Goal: Task Accomplishment & Management: Complete application form

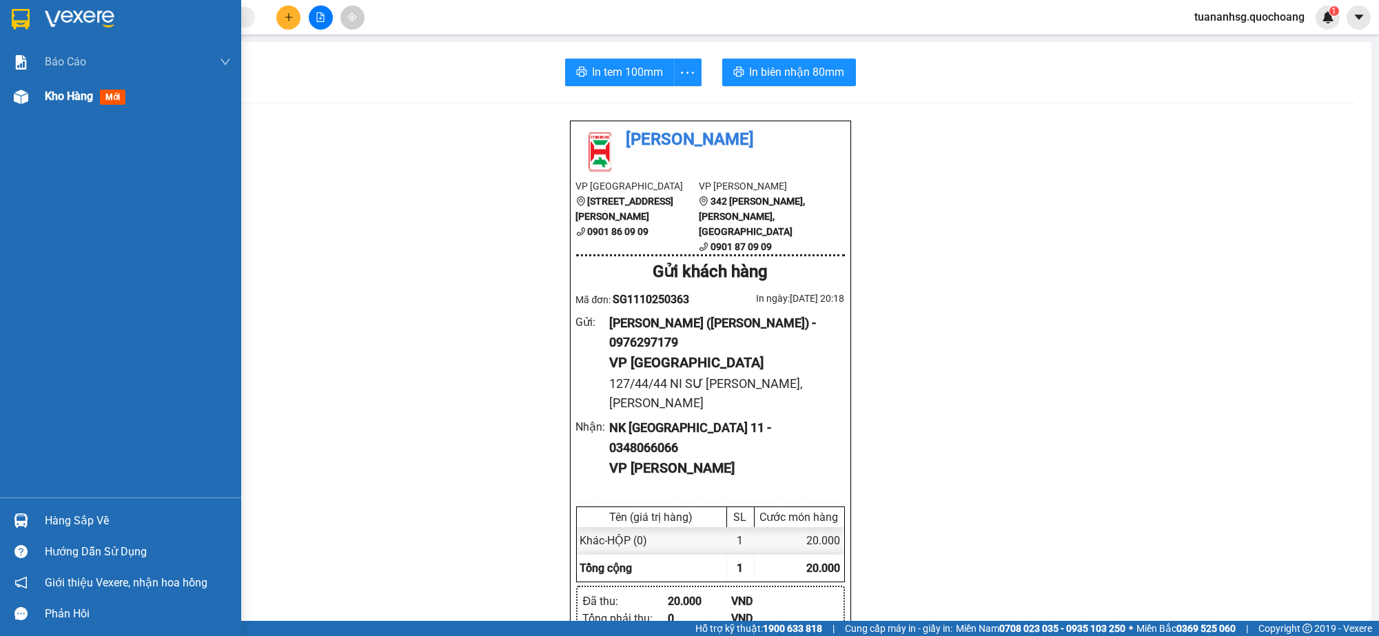
click at [58, 103] on span "Kho hàng" at bounding box center [69, 96] width 48 height 13
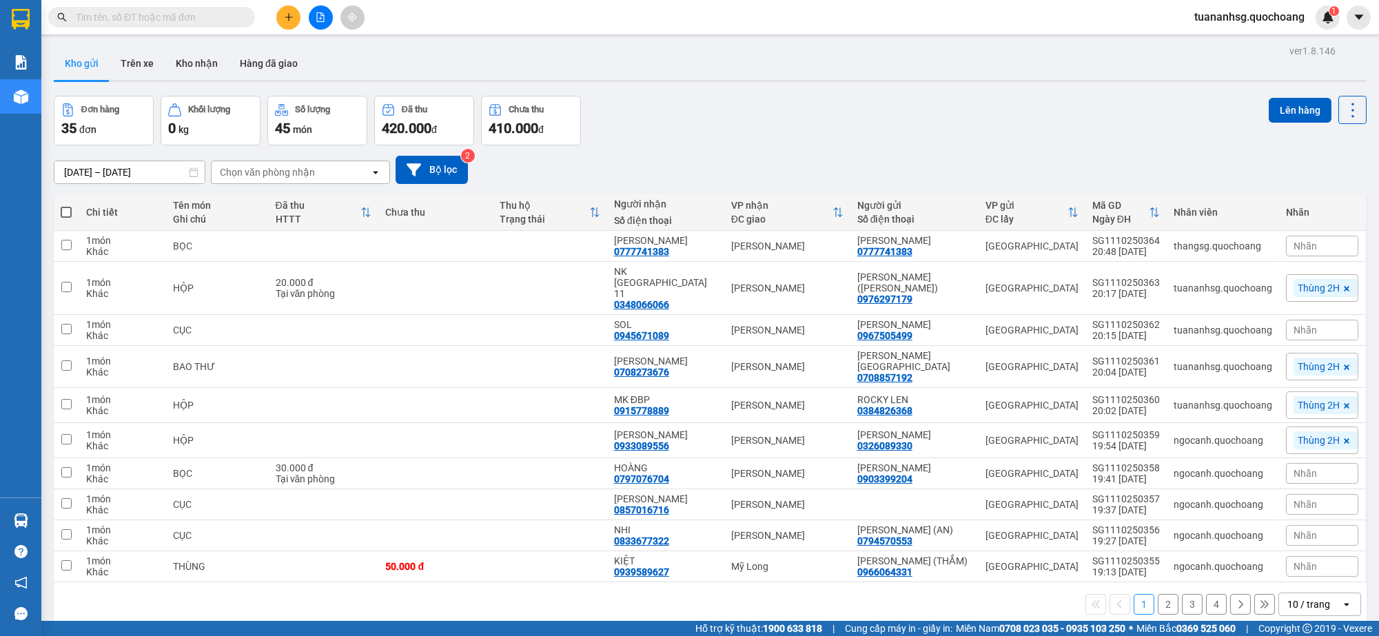
click at [1308, 609] on div "10 / trang" at bounding box center [1309, 605] width 43 height 14
click at [1295, 582] on span "100 / trang" at bounding box center [1302, 579] width 50 height 14
click at [69, 216] on span at bounding box center [66, 212] width 11 height 11
click at [66, 205] on input "checkbox" at bounding box center [66, 205] width 0 height 0
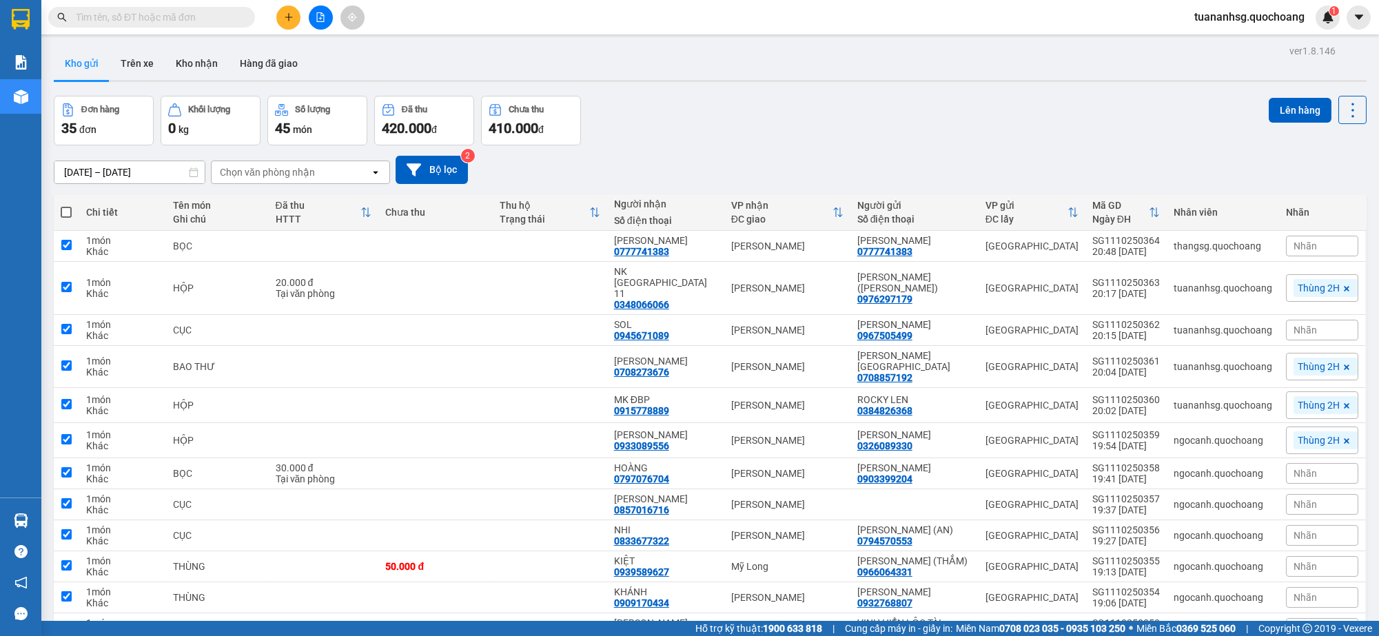
checkbox input "true"
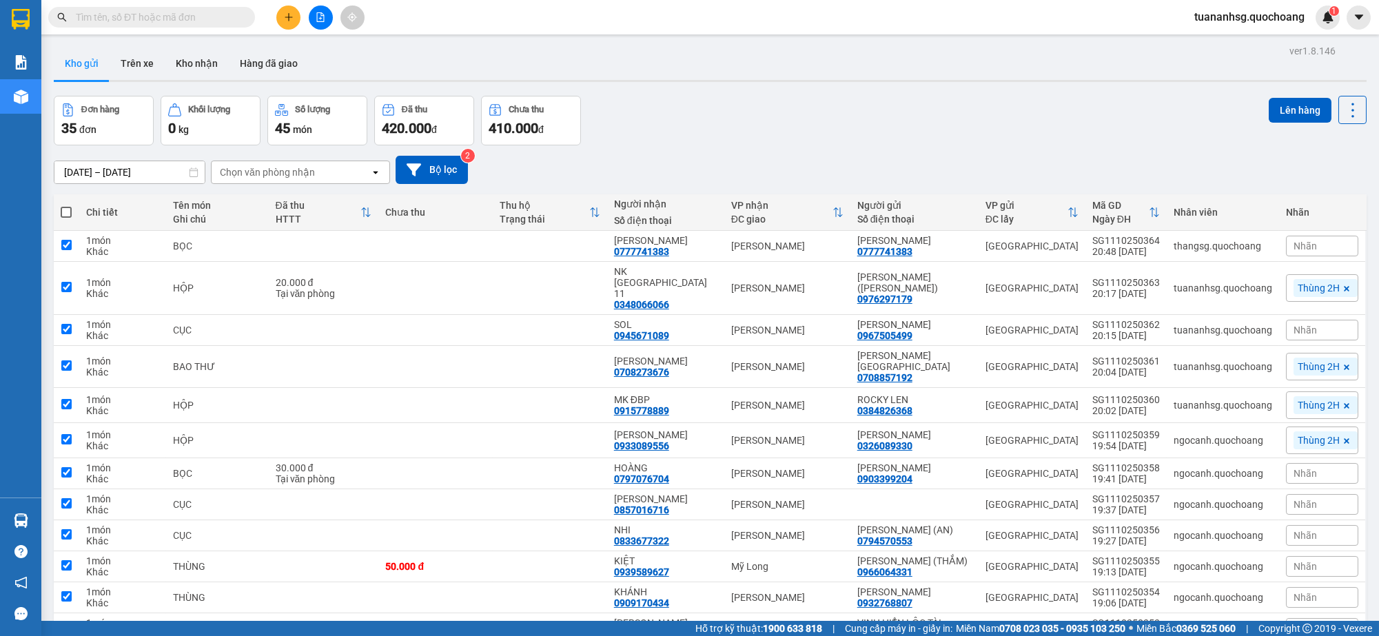
checkbox input "true"
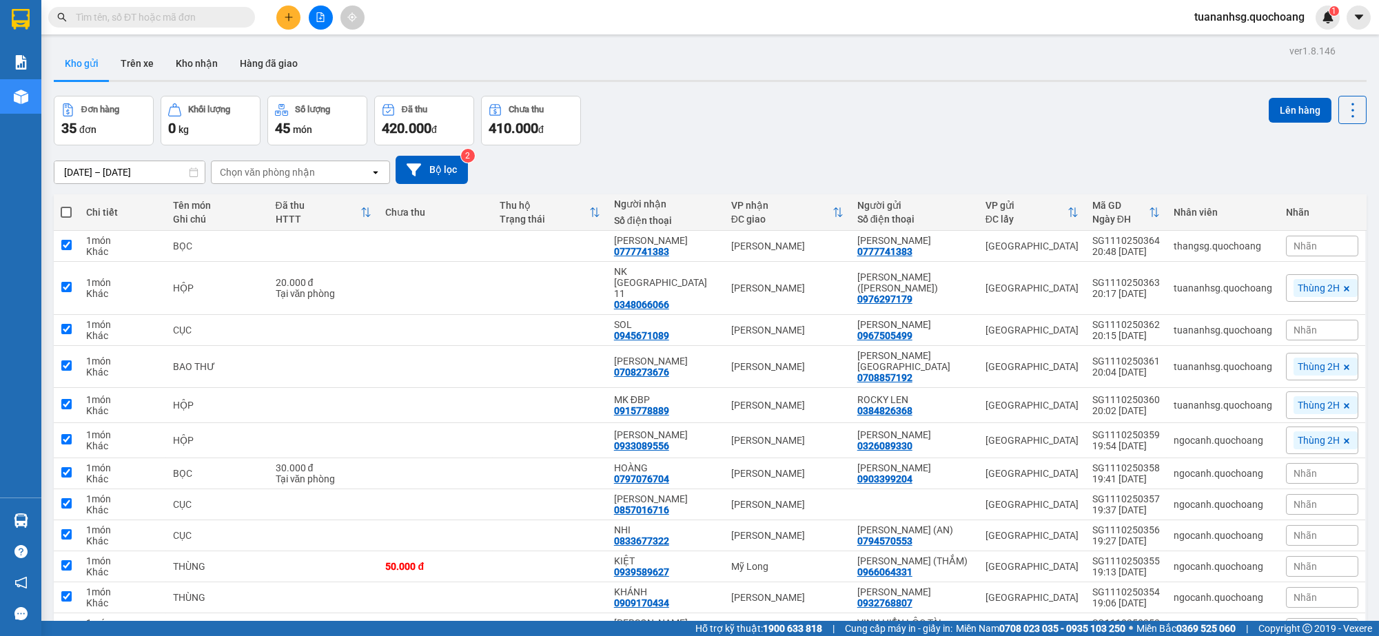
checkbox input "true"
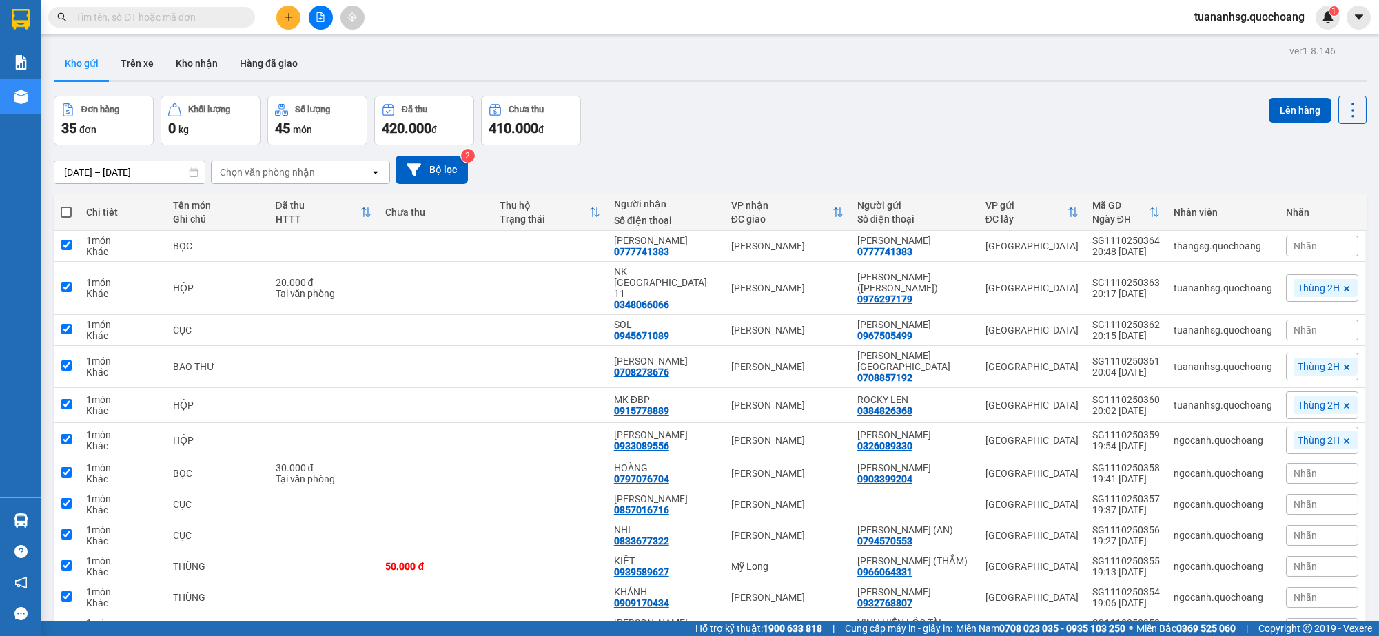
checkbox input "true"
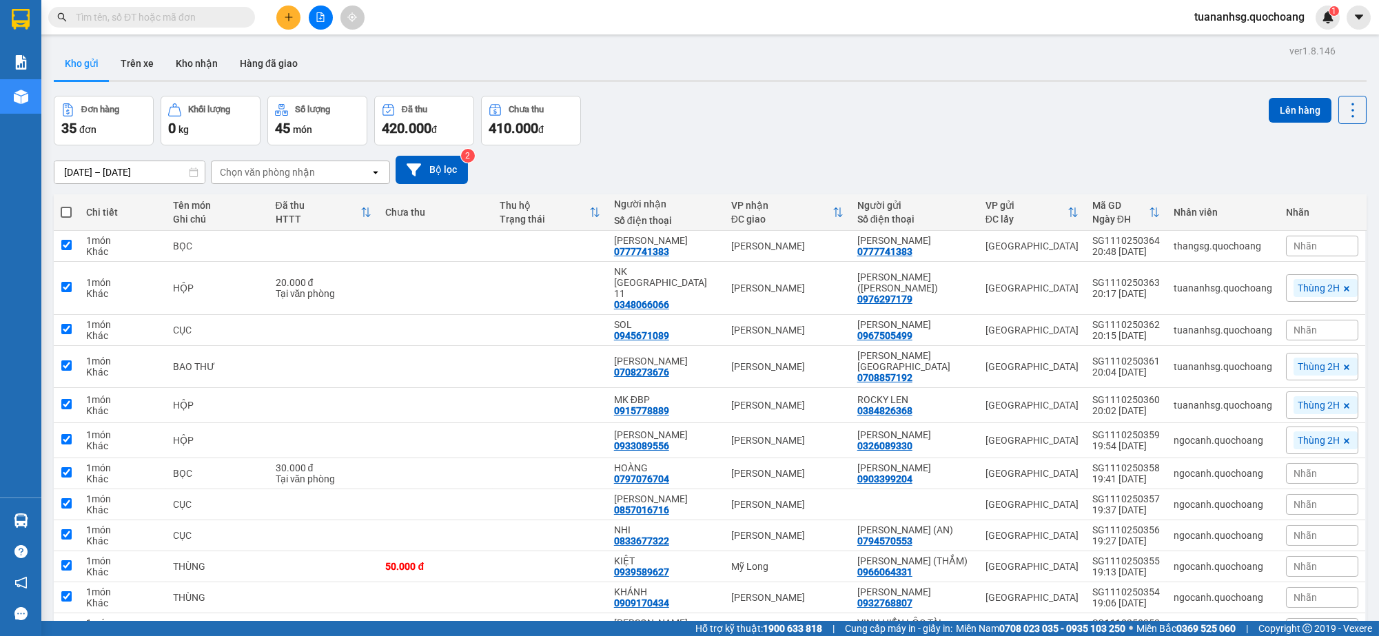
checkbox input "true"
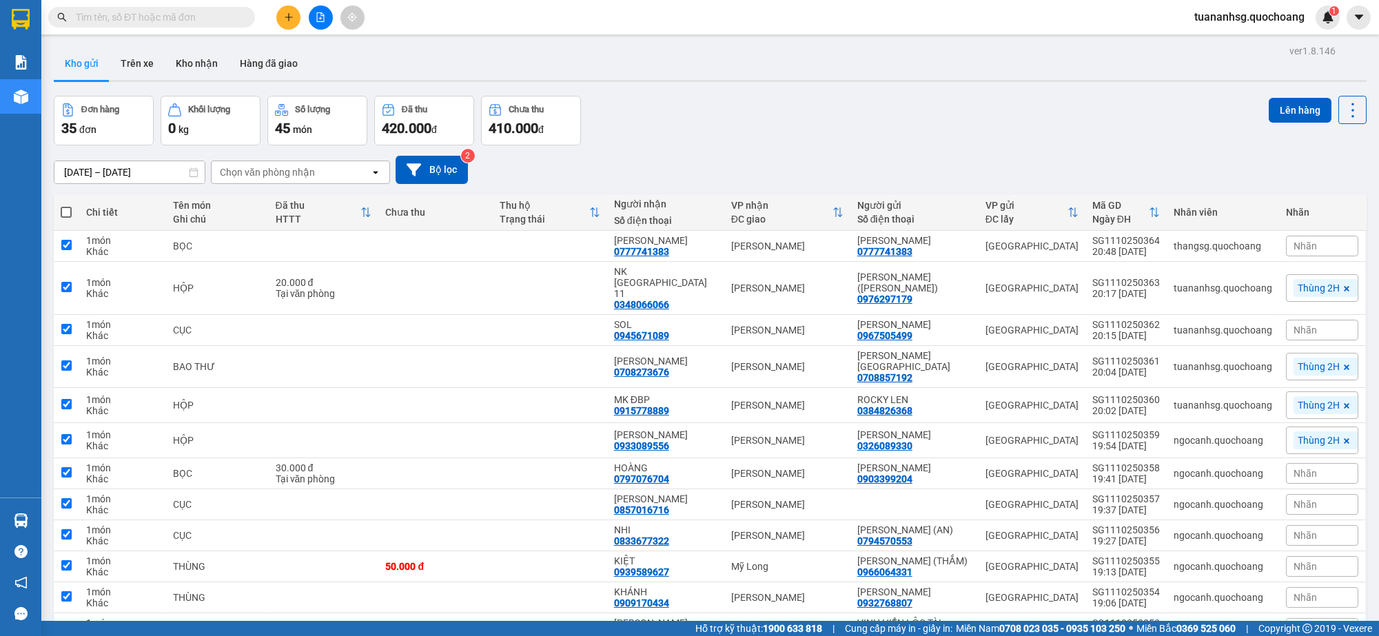
checkbox input "true"
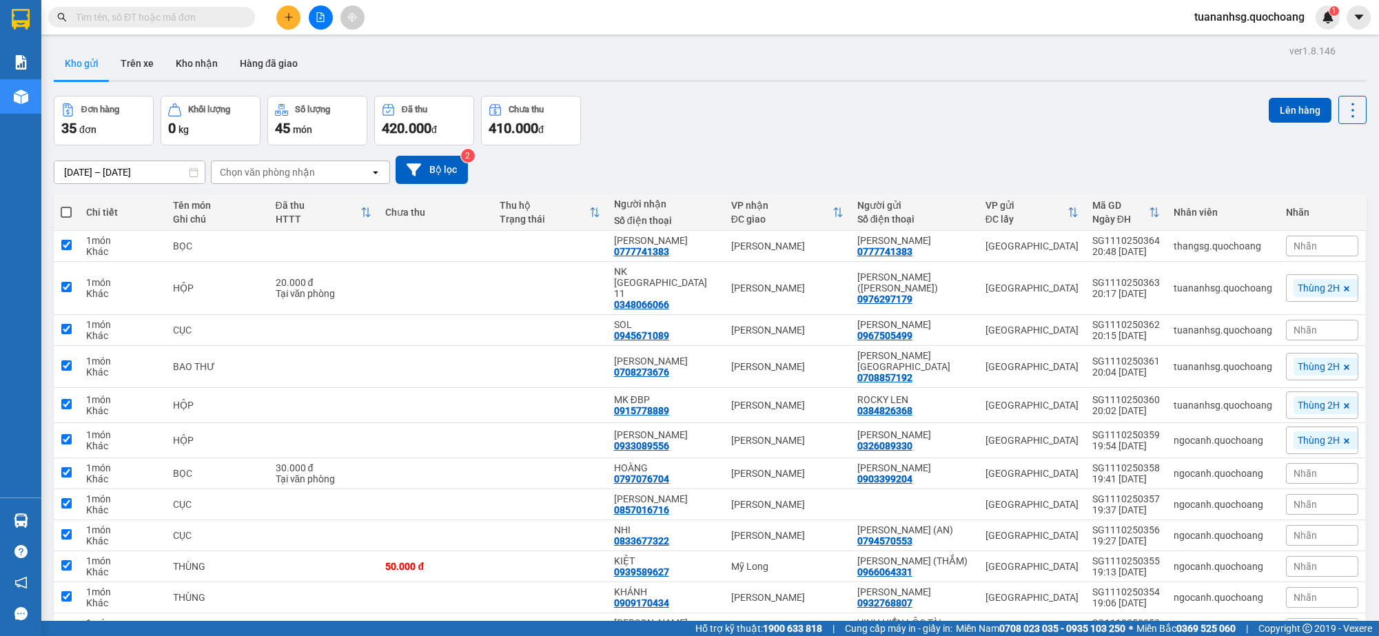
checkbox input "true"
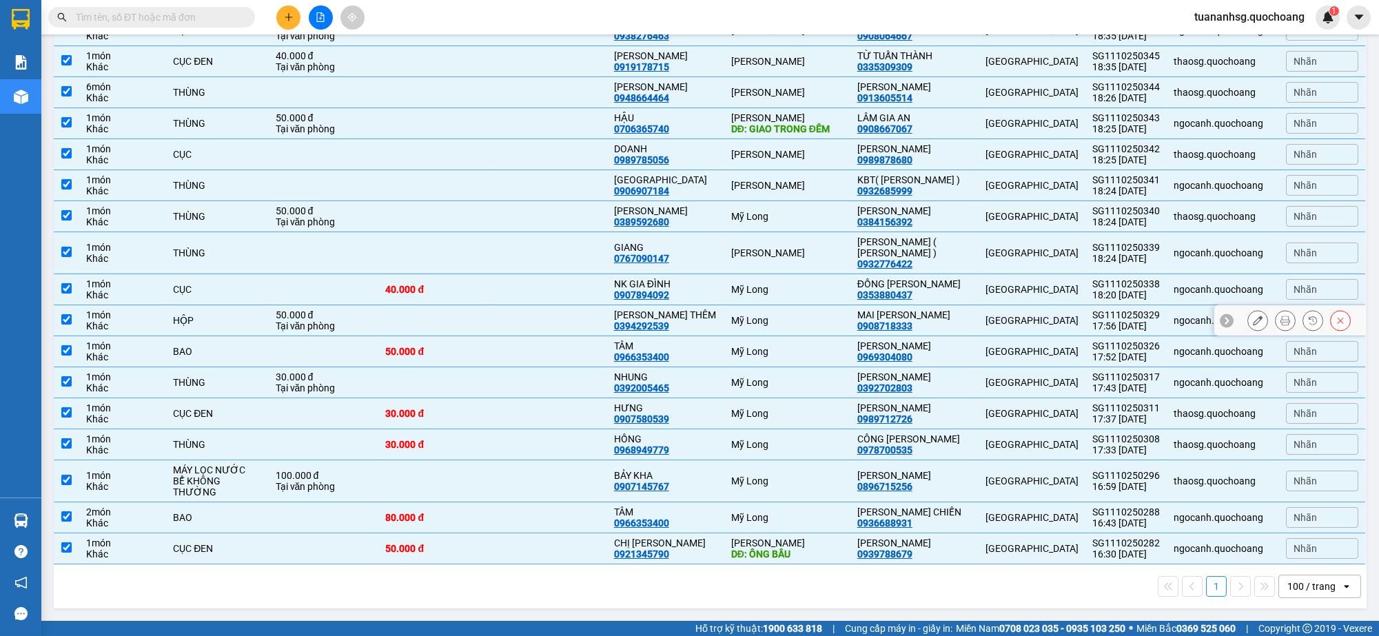
scroll to position [901, 0]
click at [68, 545] on input "checkbox" at bounding box center [66, 548] width 10 height 10
checkbox input "false"
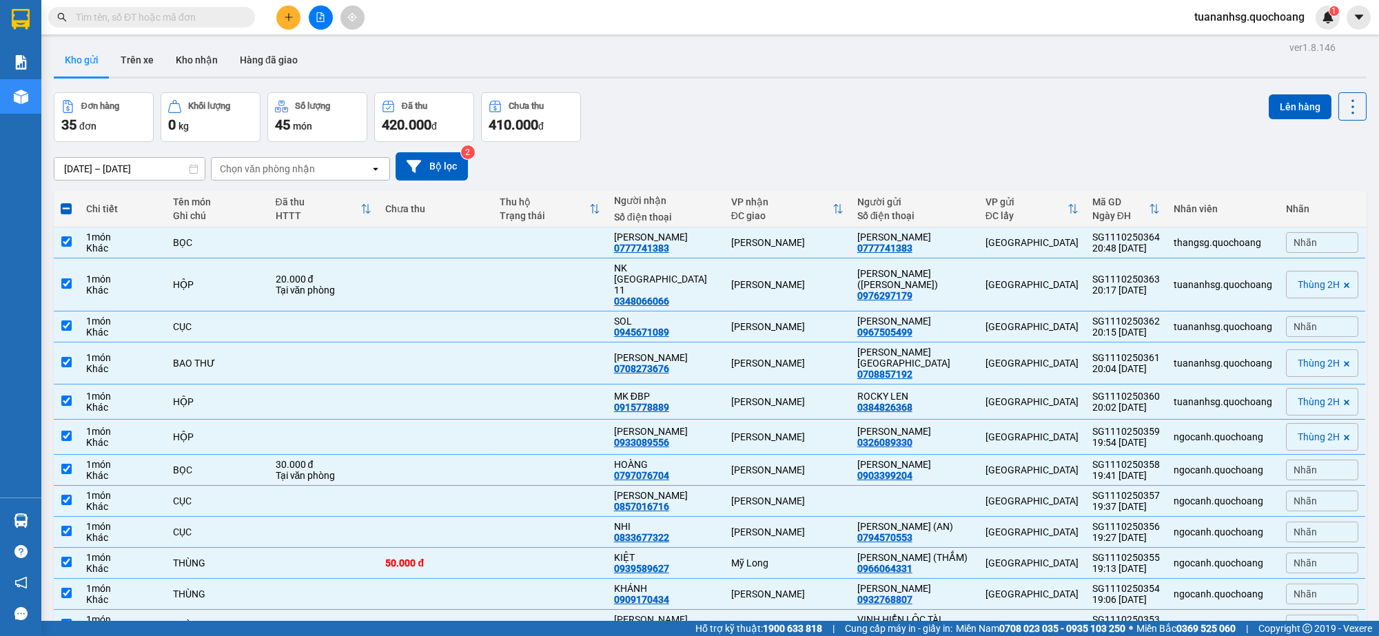
scroll to position [0, 0]
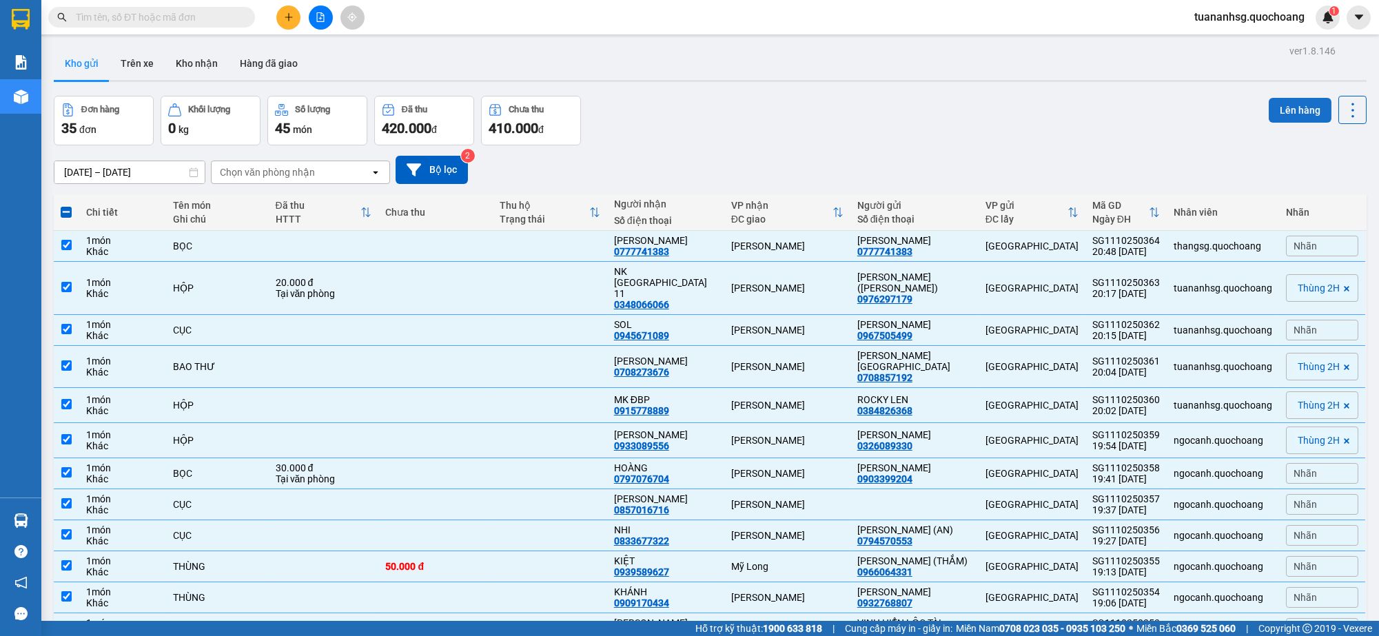
click at [1293, 113] on button "Lên hàng" at bounding box center [1300, 110] width 63 height 25
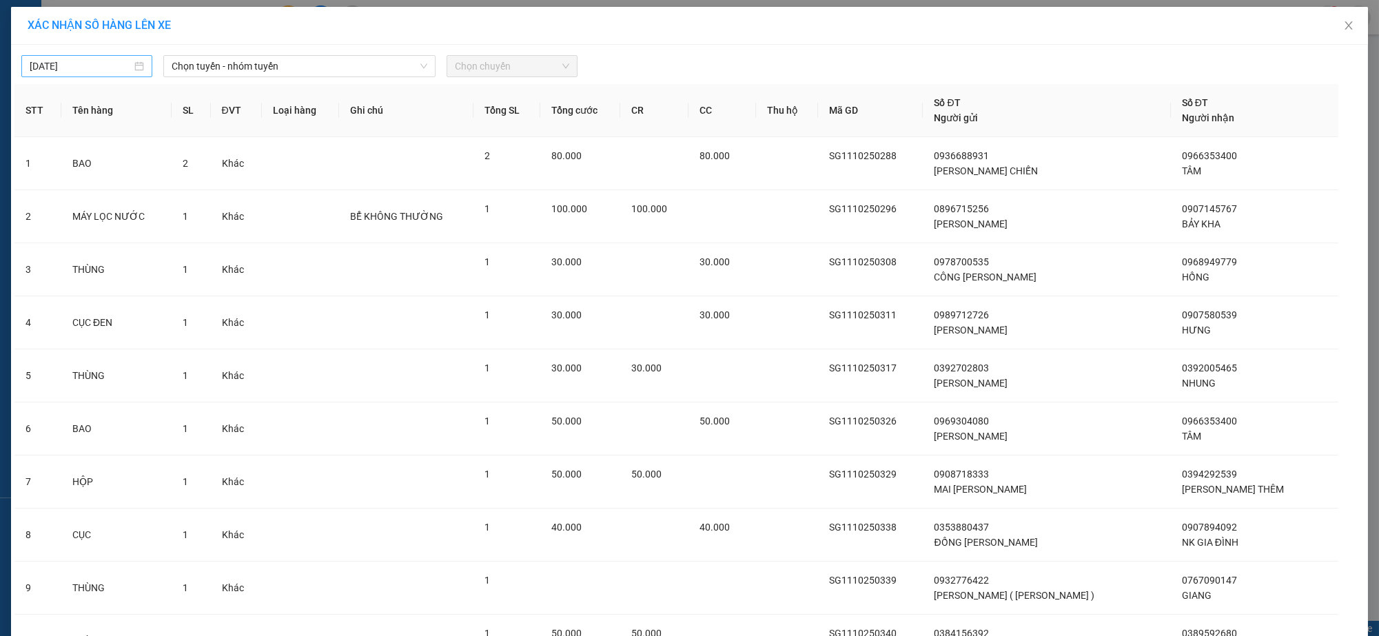
type input "[DATE]"
click at [114, 69] on input "[DATE]" at bounding box center [81, 66] width 102 height 15
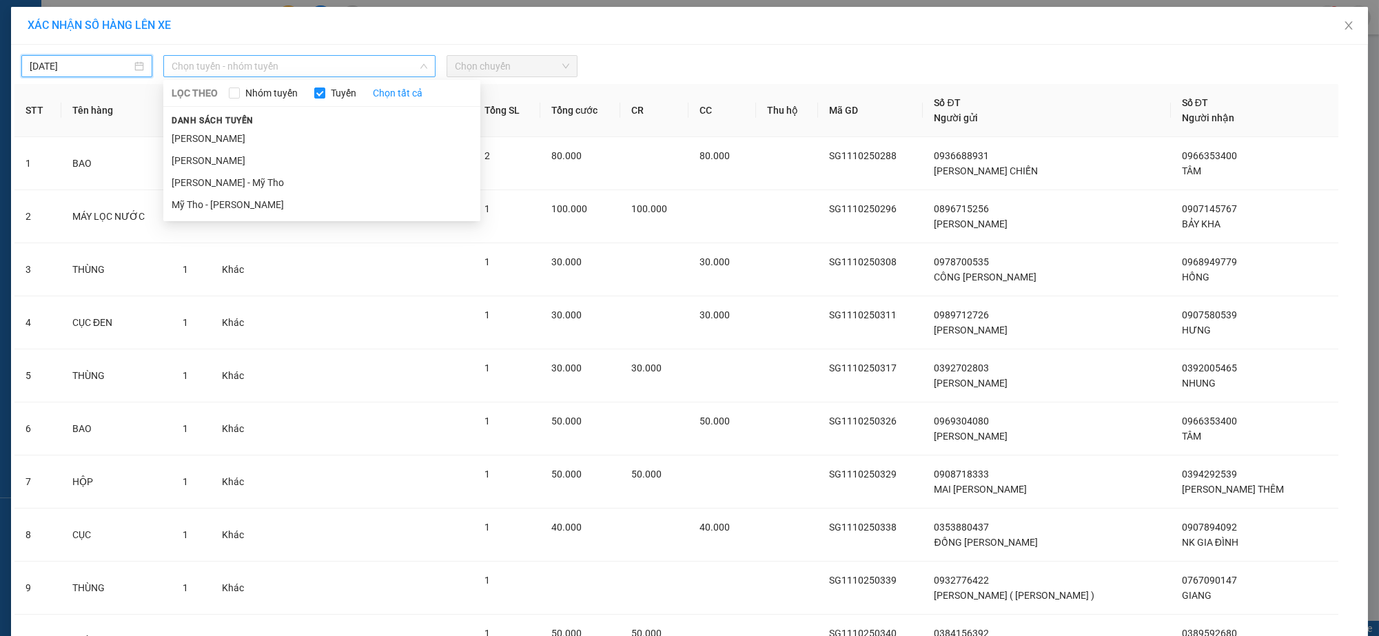
click at [190, 59] on span "Chọn tuyến - nhóm tuyến" at bounding box center [300, 66] width 256 height 21
click at [244, 154] on li "[PERSON_NAME]" at bounding box center [321, 161] width 317 height 22
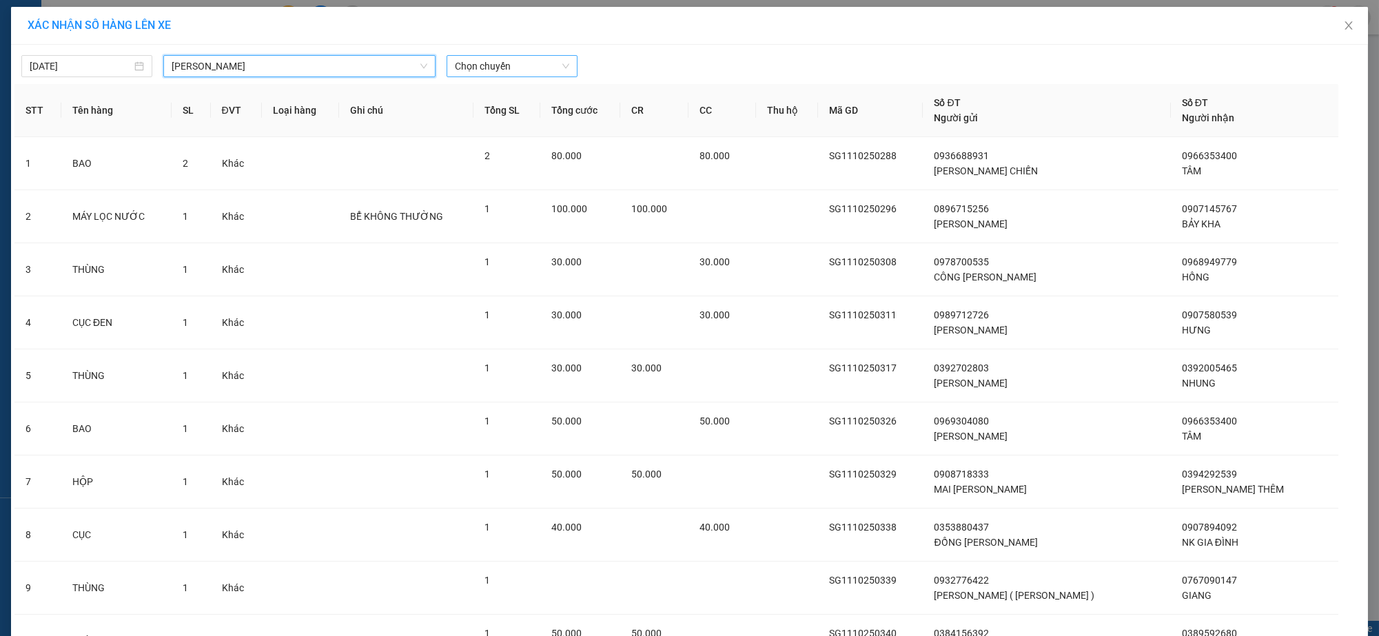
click at [475, 62] on span "Chọn chuyến" at bounding box center [512, 66] width 114 height 21
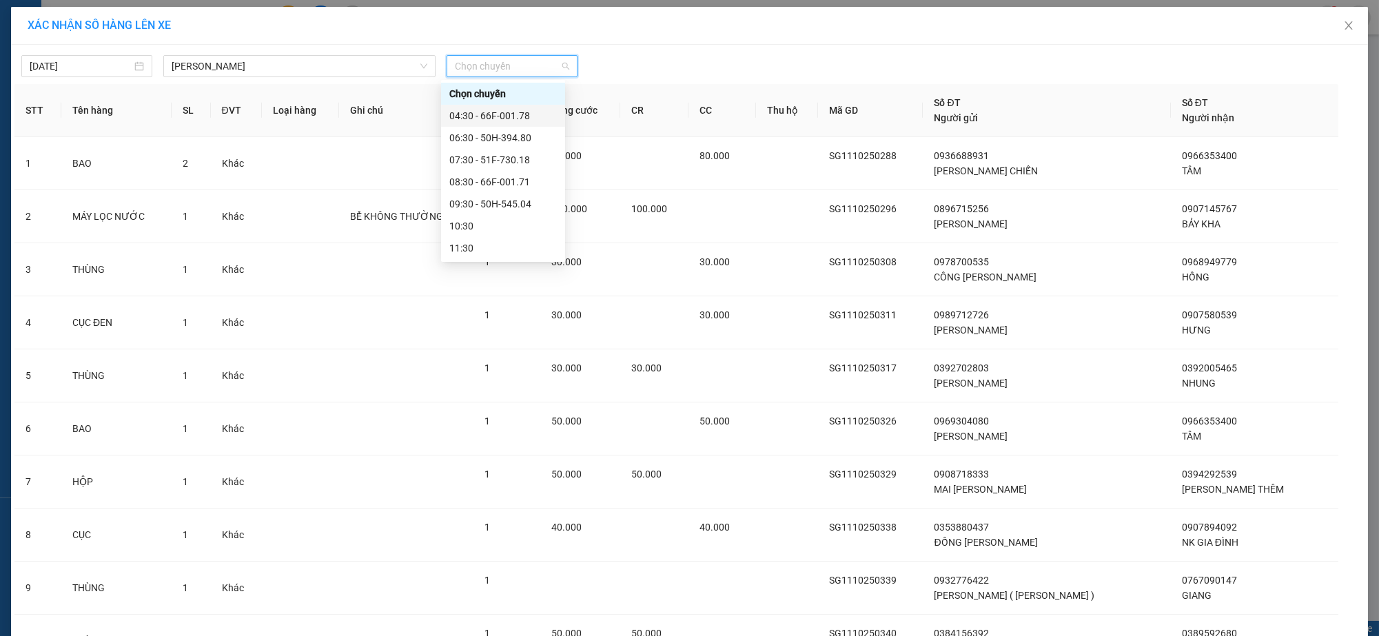
click at [481, 111] on div "04:30 - 66F-001.78" at bounding box center [503, 115] width 108 height 15
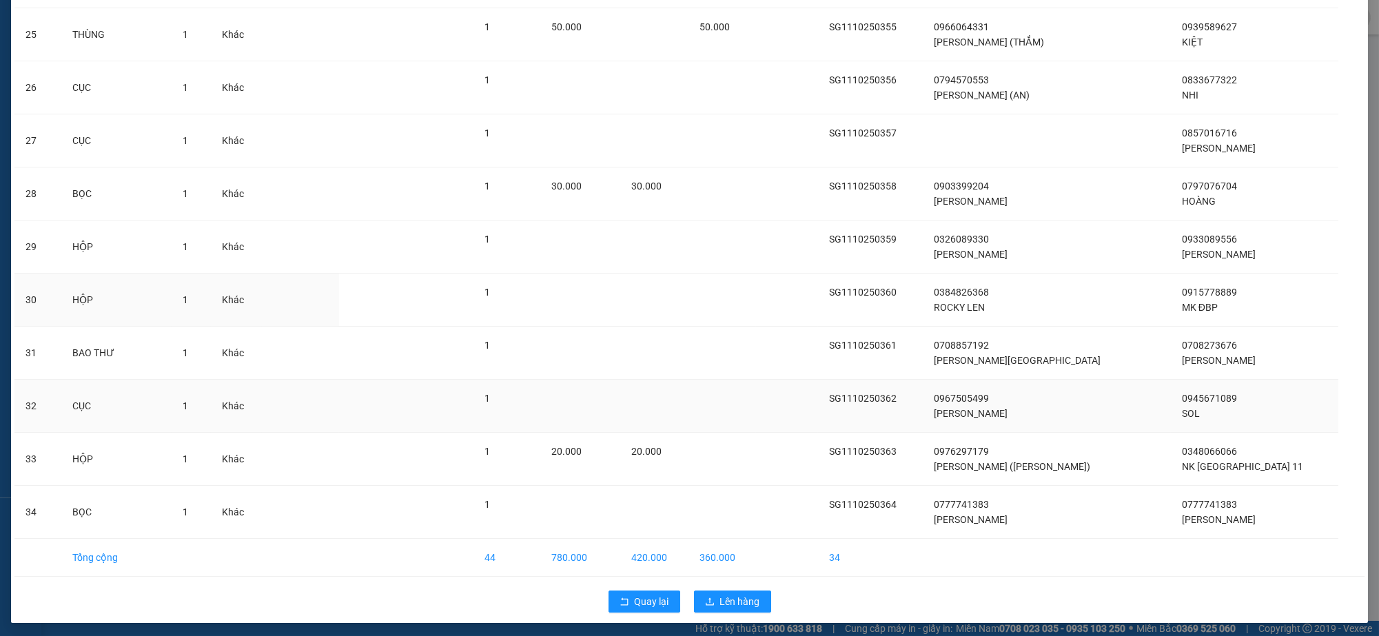
scroll to position [1415, 0]
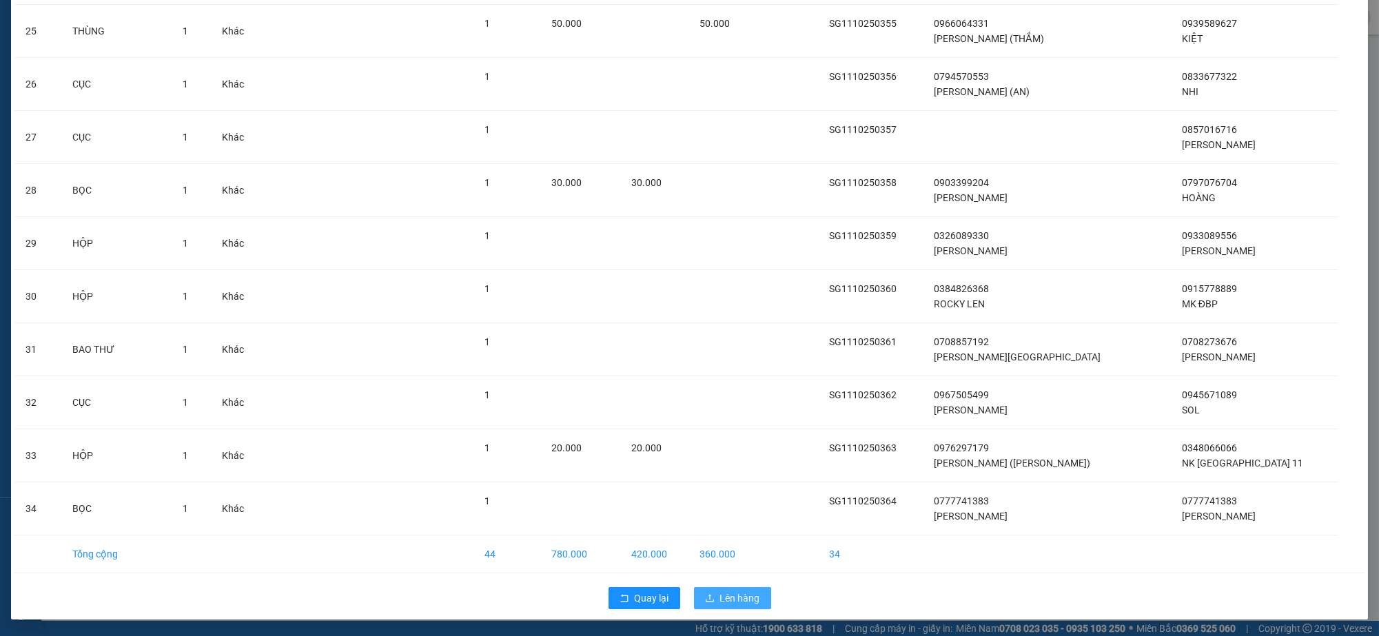
click at [738, 600] on span "Lên hàng" at bounding box center [740, 598] width 40 height 15
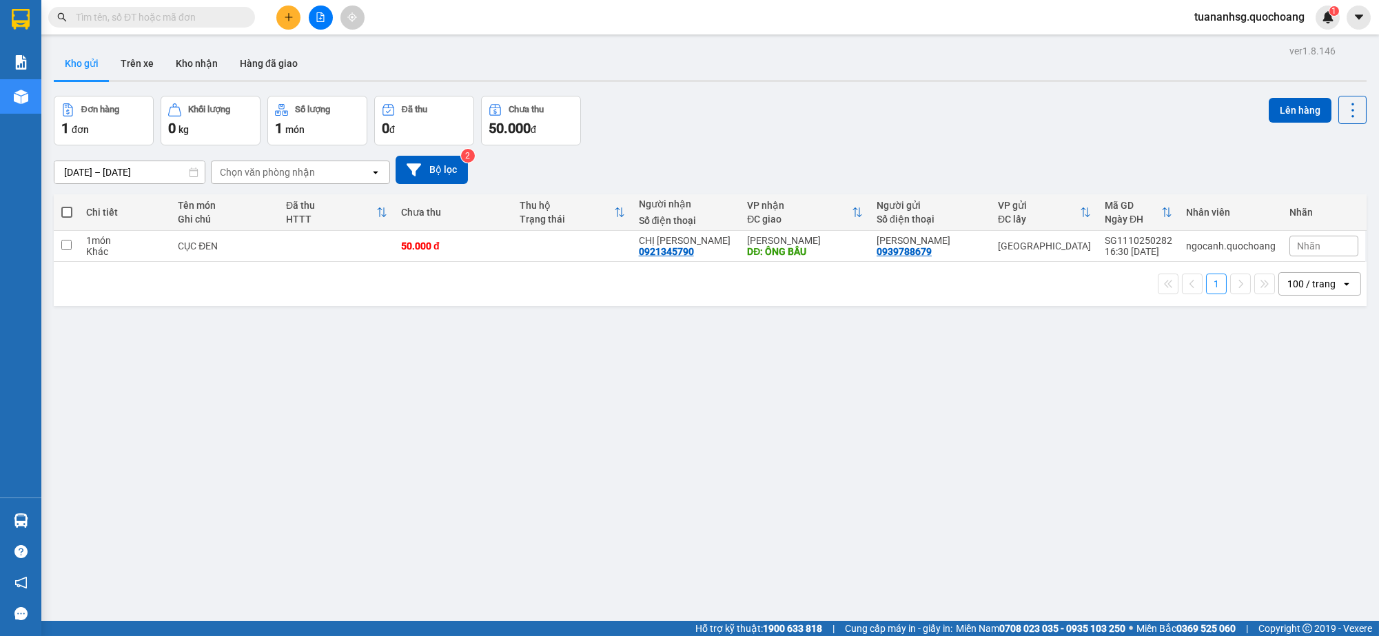
click at [288, 22] on button at bounding box center [288, 18] width 24 height 24
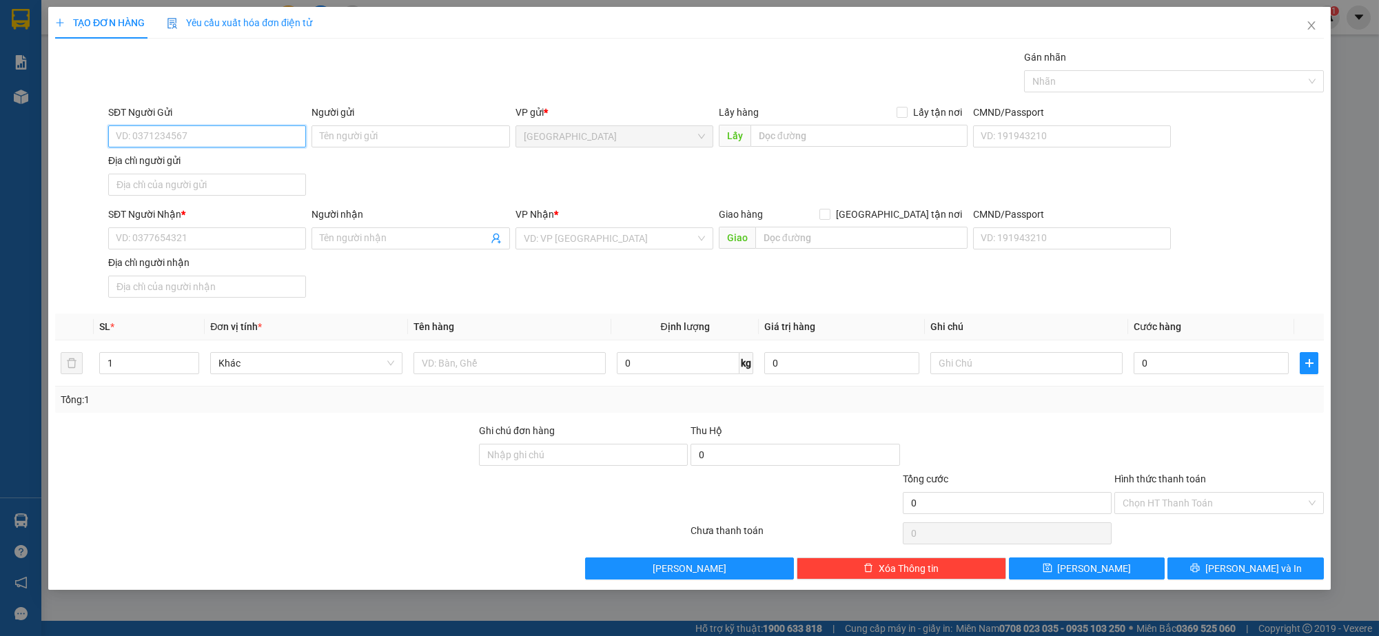
click at [259, 129] on input "SĐT Người Gửi" at bounding box center [207, 136] width 198 height 22
type input "0348455941"
click at [338, 130] on input "Người gửi" at bounding box center [411, 136] width 198 height 22
click at [366, 145] on input "Người gửi" at bounding box center [411, 136] width 198 height 22
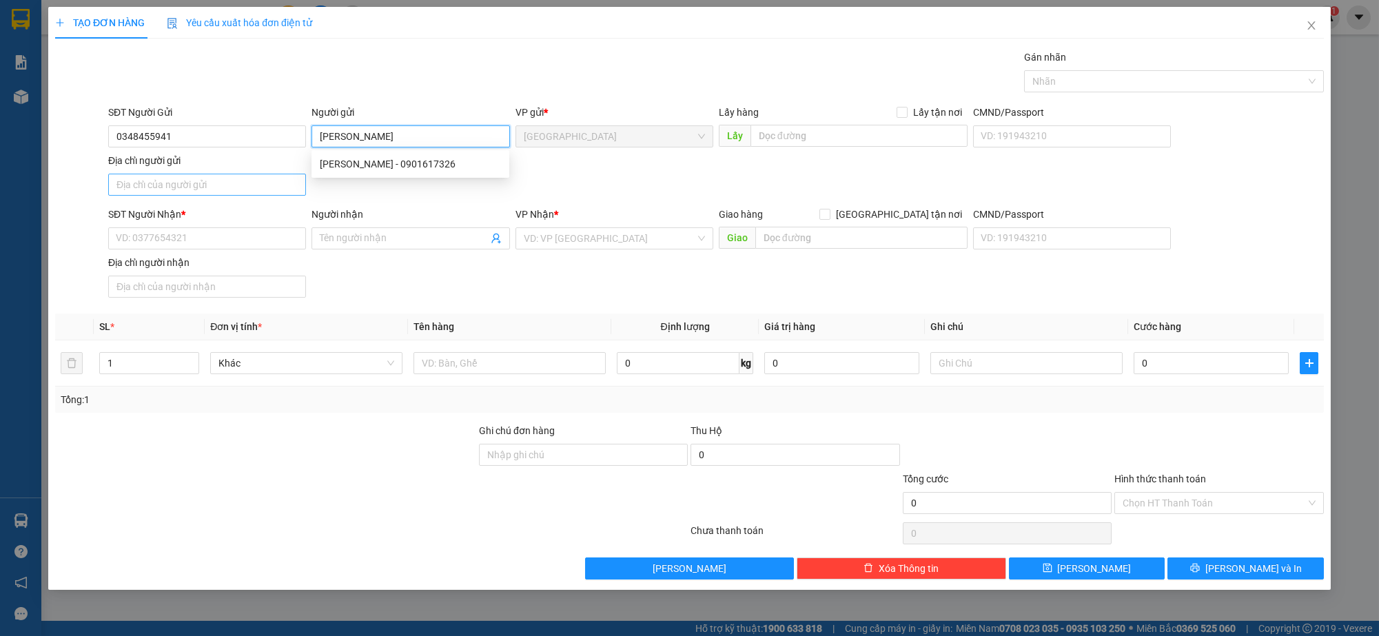
type input "[PERSON_NAME]"
click at [210, 185] on input "Địa chỉ người gửi" at bounding box center [207, 185] width 198 height 22
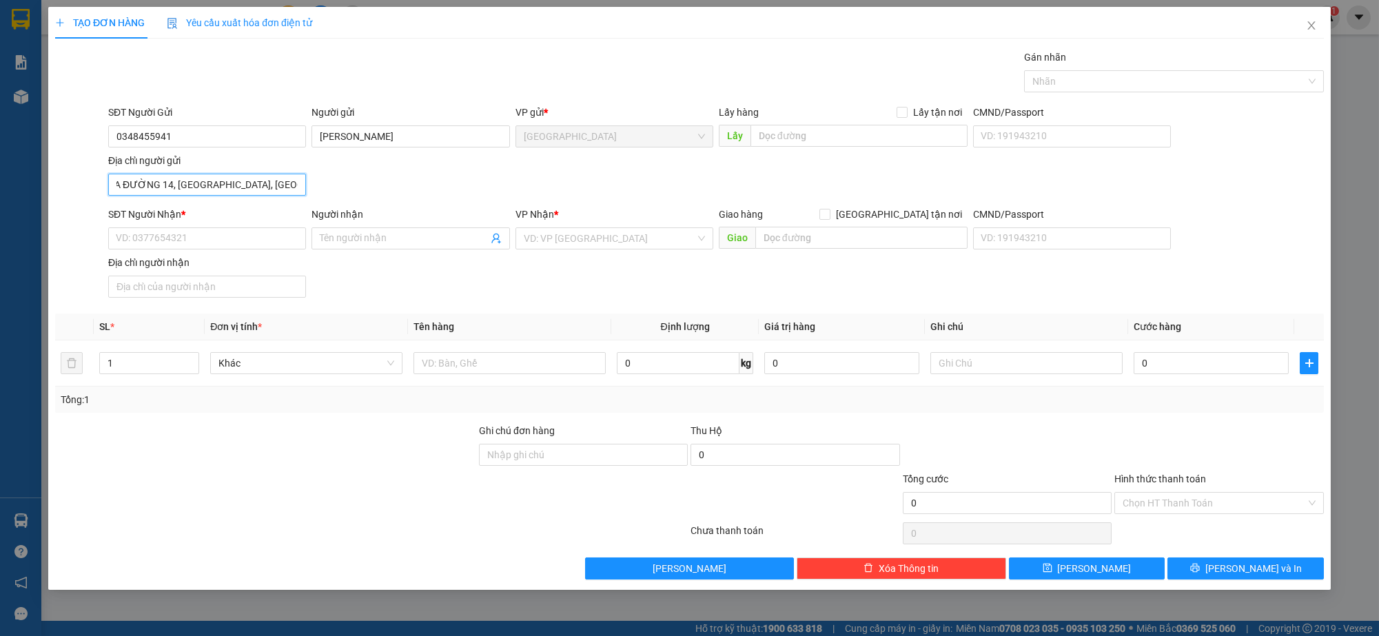
scroll to position [0, 36]
type input "81/14A ĐƯỜNG 14, [GEOGRAPHIC_DATA], [GEOGRAPHIC_DATA]"
drag, startPoint x: 214, startPoint y: 137, endPoint x: 60, endPoint y: 139, distance: 153.7
click at [60, 139] on div "SĐT Người Gửi 0348455941 Người gửi [PERSON_NAME] VP gửi * [GEOGRAPHIC_DATA] Lấy…" at bounding box center [690, 153] width 1272 height 97
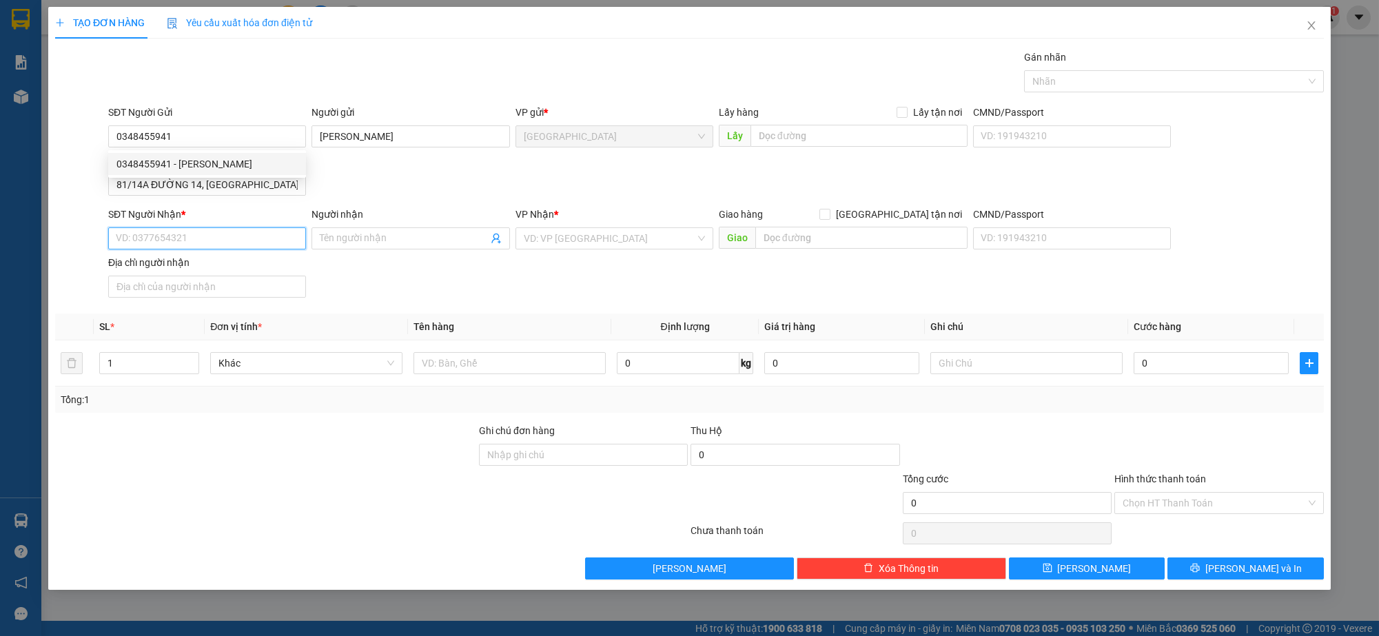
click at [150, 239] on input "SĐT Người Nhận *" at bounding box center [207, 239] width 198 height 22
paste input "0348455941"
type input "0348455941"
click at [230, 263] on div "0348455941 - [PERSON_NAME]" at bounding box center [207, 266] width 181 height 15
type input "HOÀNG"
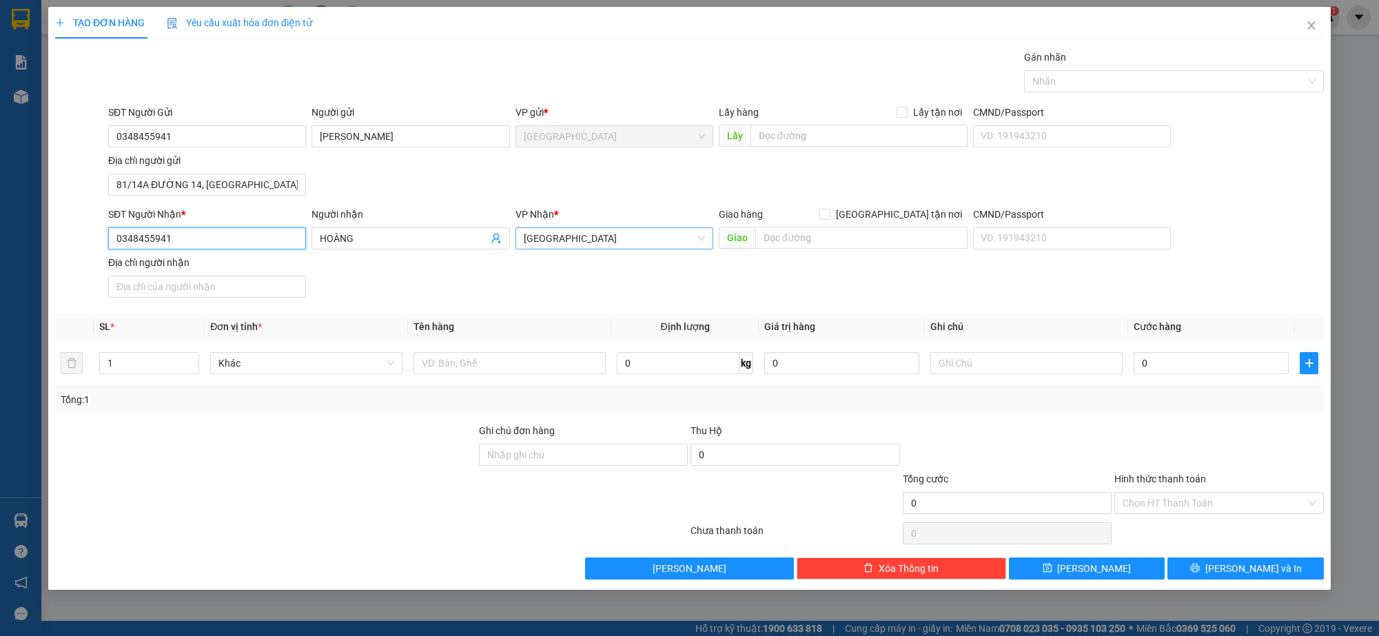
click at [549, 243] on span "[GEOGRAPHIC_DATA]" at bounding box center [614, 238] width 181 height 21
type input "0348455941"
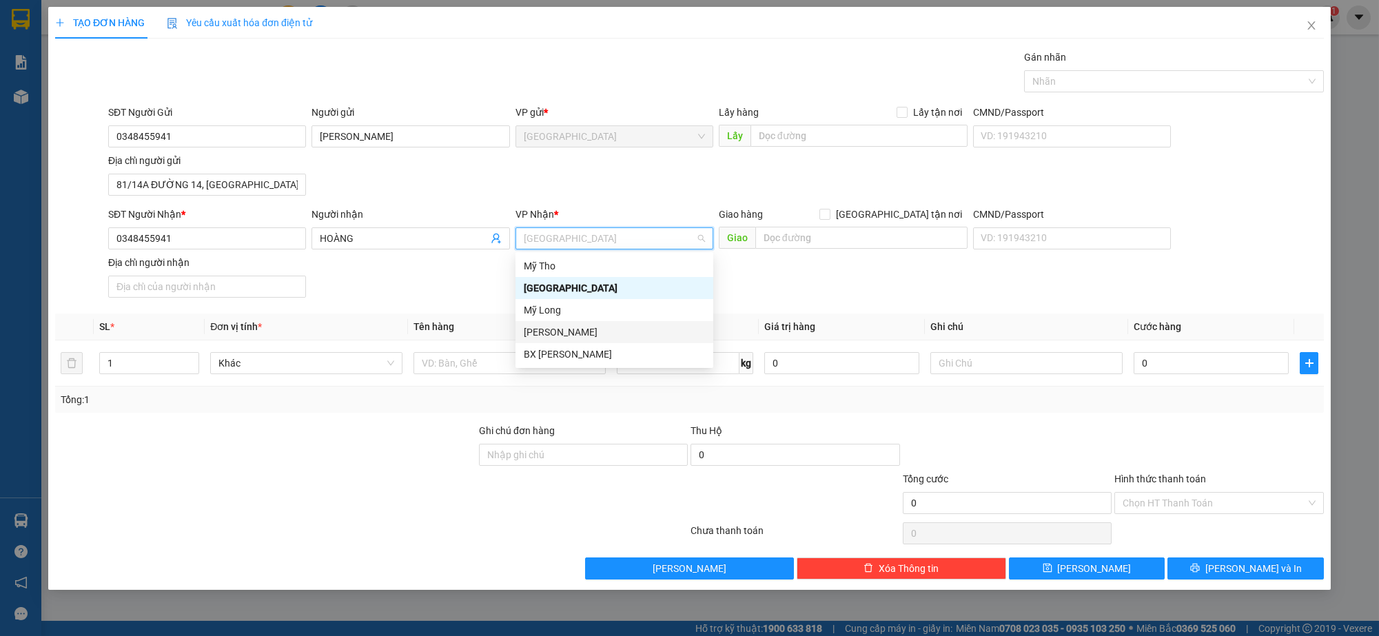
click at [542, 329] on div "[PERSON_NAME]" at bounding box center [614, 332] width 181 height 15
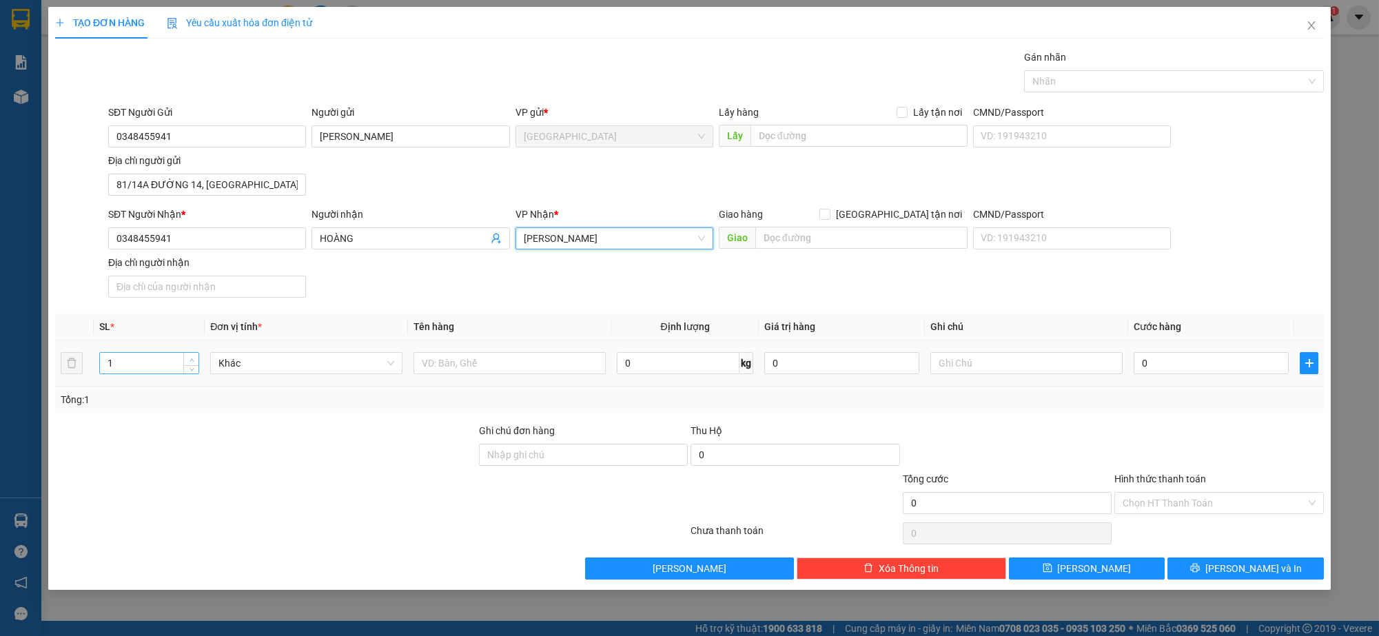
type input "2"
click at [192, 358] on icon "up" at bounding box center [192, 360] width 5 height 5
click at [442, 363] on input "text" at bounding box center [510, 363] width 192 height 22
type input "CỤC"
click at [973, 372] on input "text" at bounding box center [1027, 363] width 192 height 22
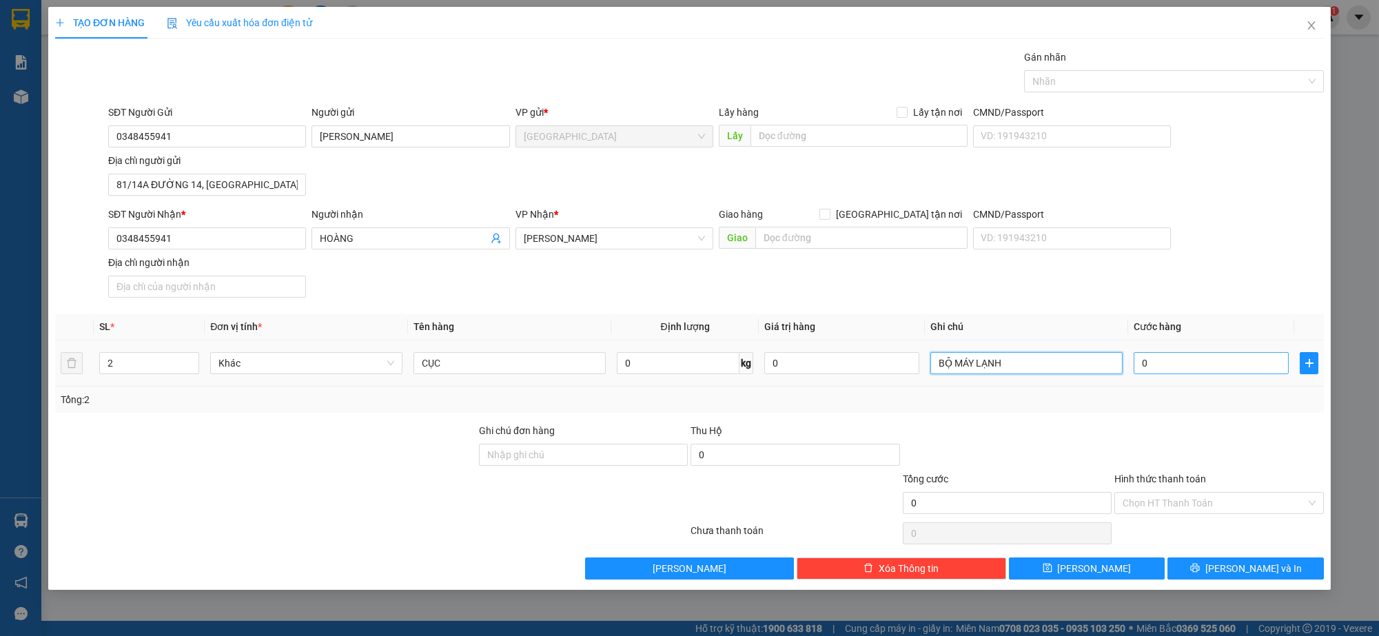
type input "BỘ MÁY LẠNH"
click at [1170, 369] on input "0" at bounding box center [1211, 363] width 155 height 22
type input "1"
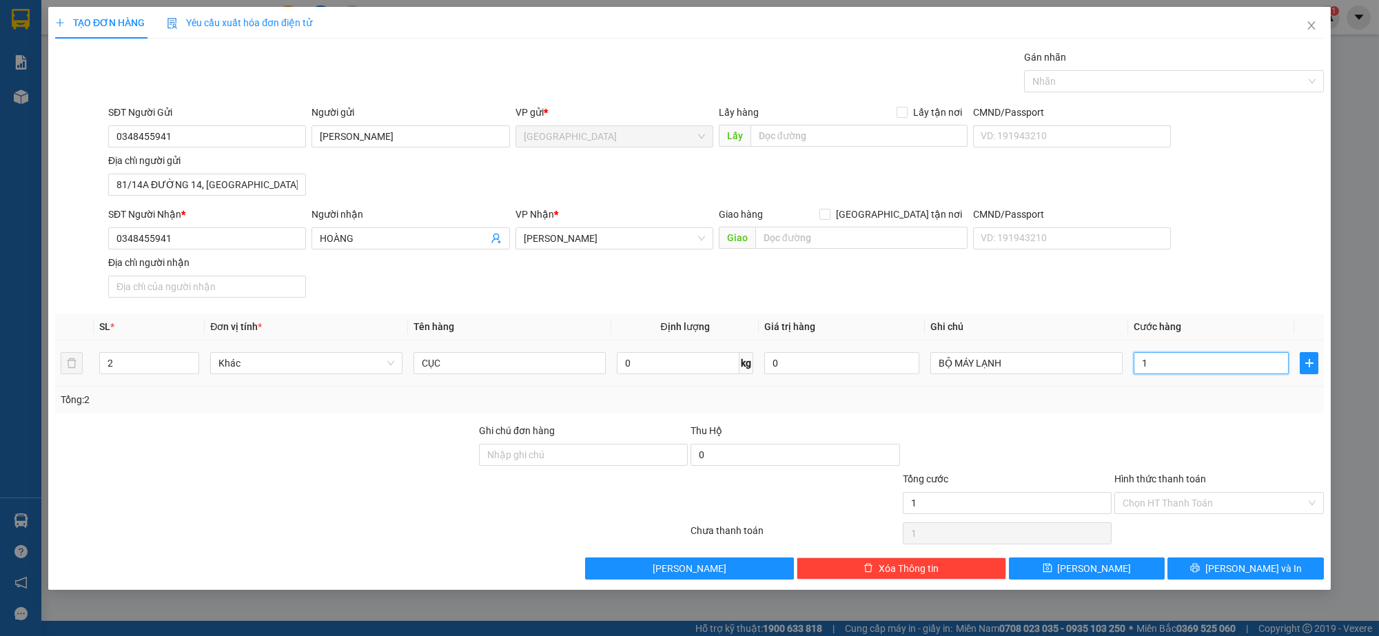
type input "15"
type input "150"
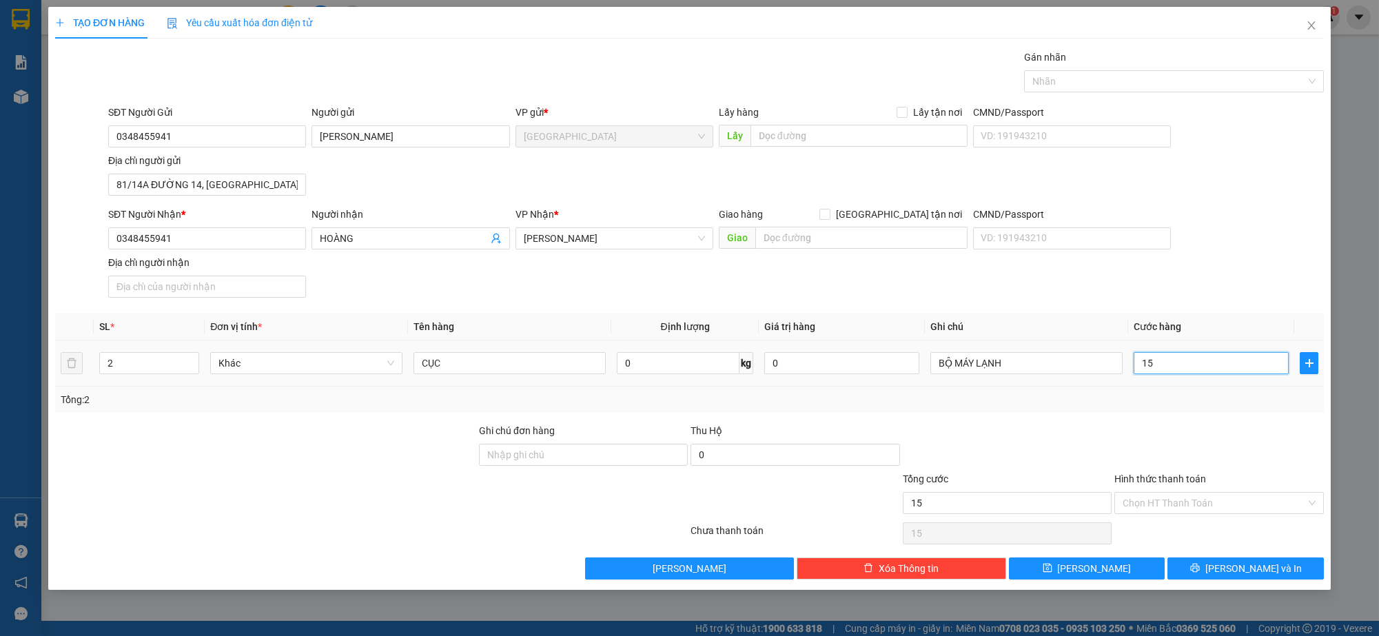
type input "150"
type input "150.000"
click at [1190, 493] on input "Hình thức thanh toán" at bounding box center [1214, 503] width 183 height 21
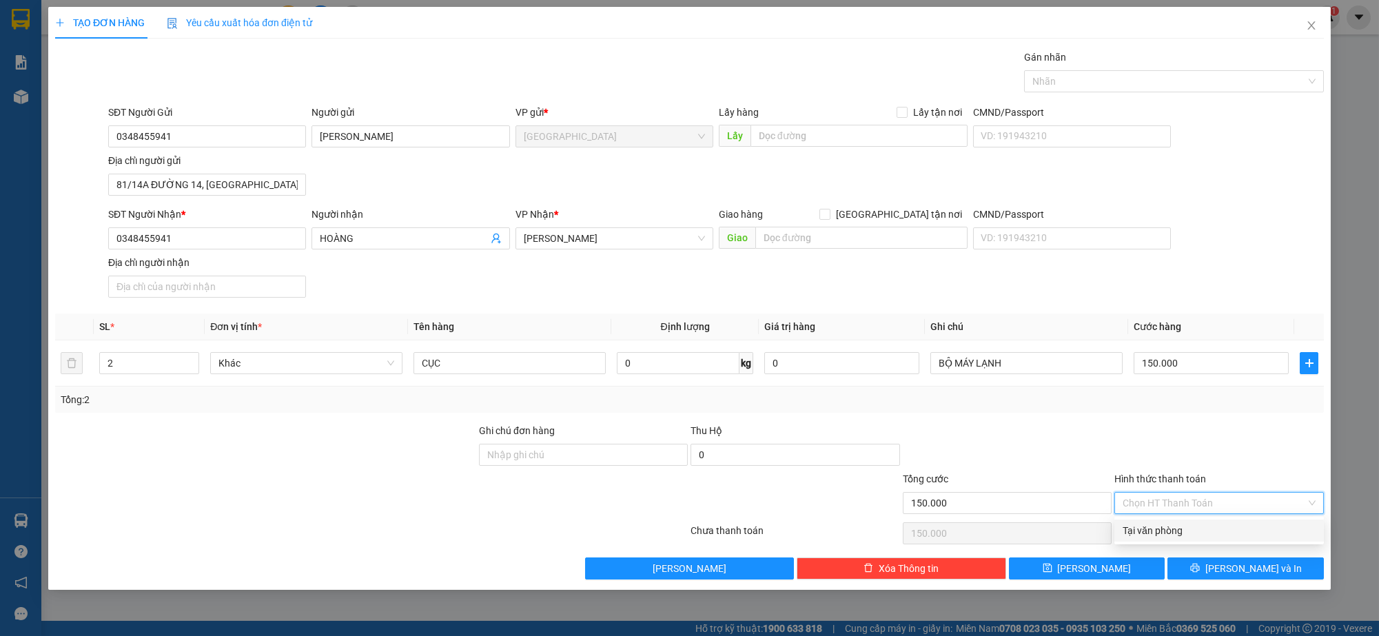
click at [1180, 525] on div "Tại văn phòng" at bounding box center [1219, 530] width 193 height 15
type input "0"
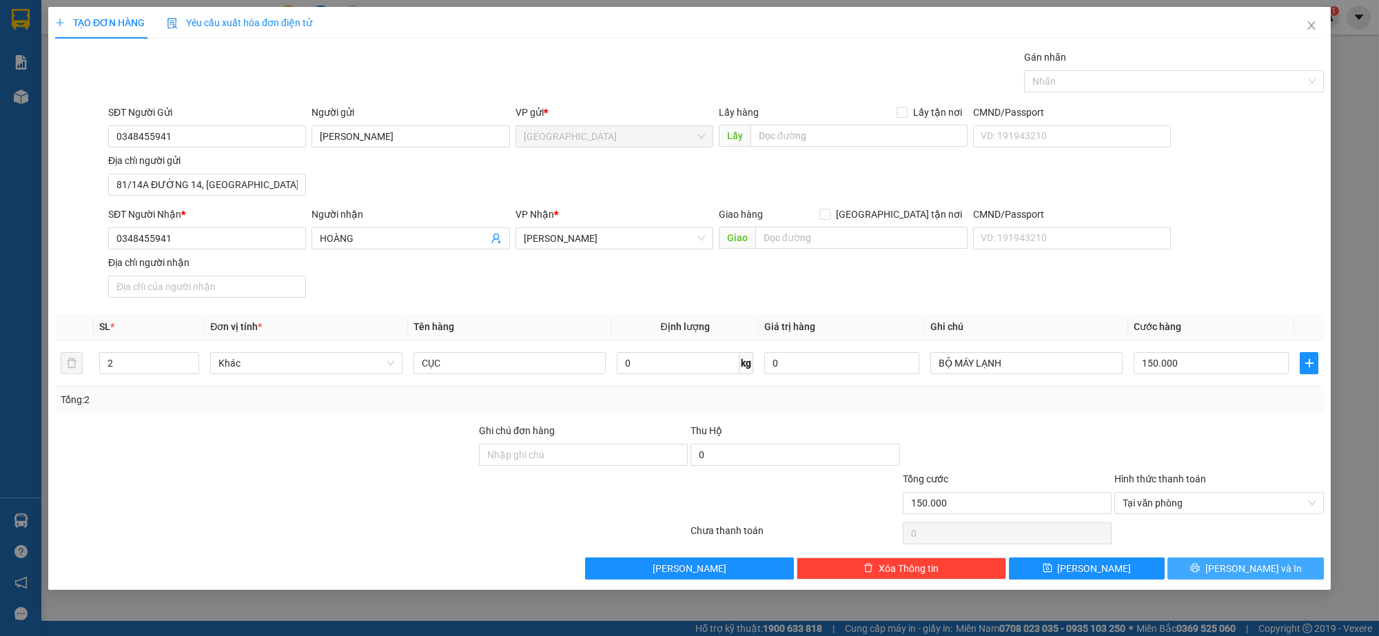
click at [1194, 565] on button "[PERSON_NAME] và In" at bounding box center [1246, 569] width 156 height 22
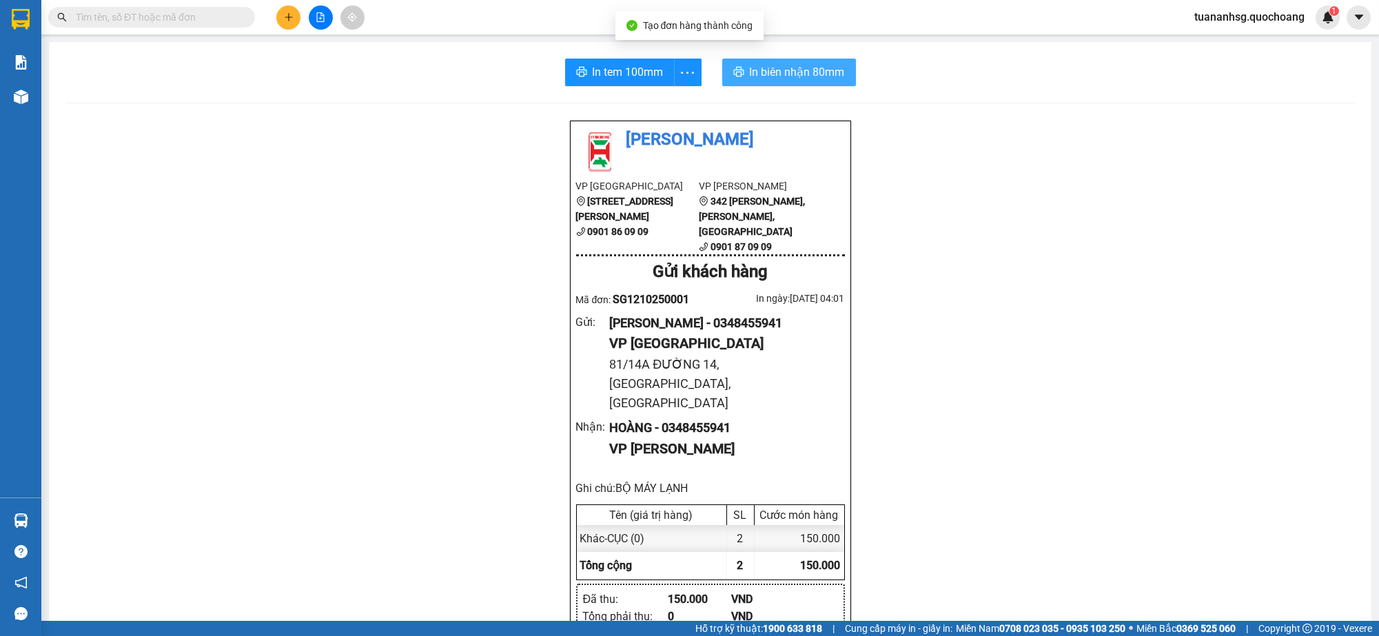
click at [805, 77] on span "In biên nhận 80mm" at bounding box center [797, 71] width 95 height 17
click at [643, 79] on span "In tem 100mm" at bounding box center [628, 71] width 71 height 17
